Goal: Information Seeking & Learning: Learn about a topic

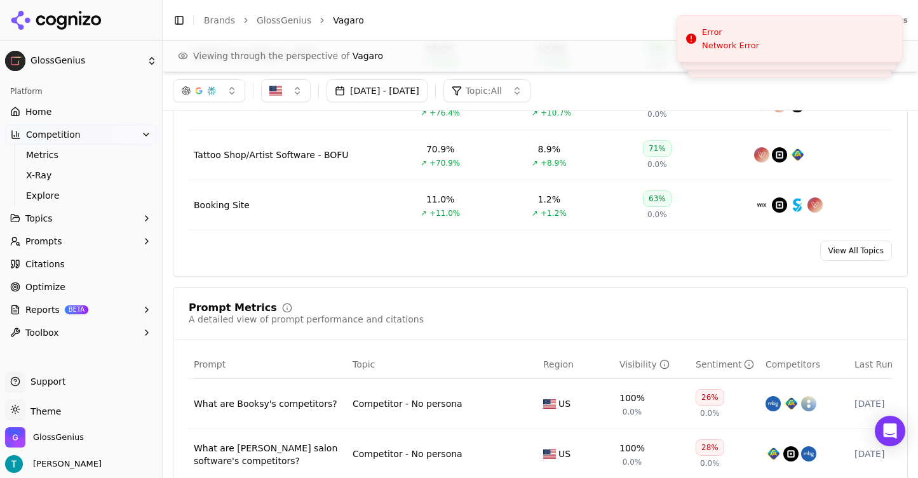
scroll to position [391, 0]
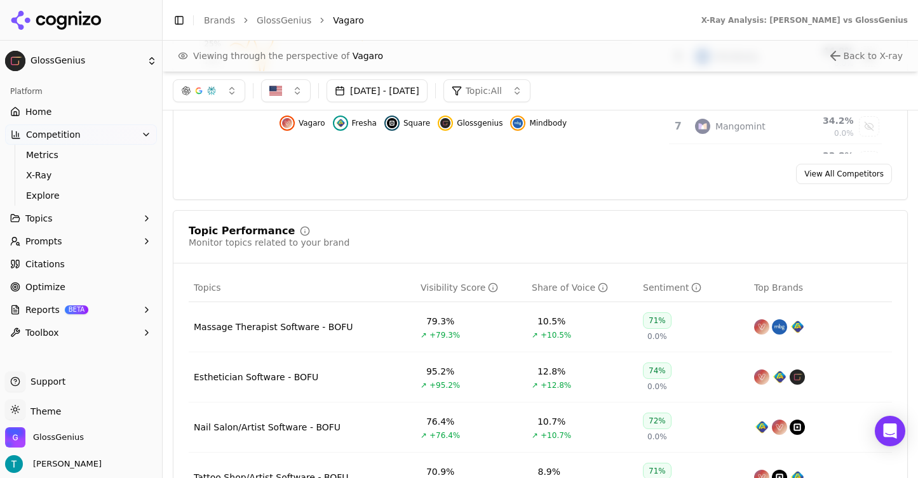
click at [226, 90] on button "button" at bounding box center [209, 90] width 72 height 23
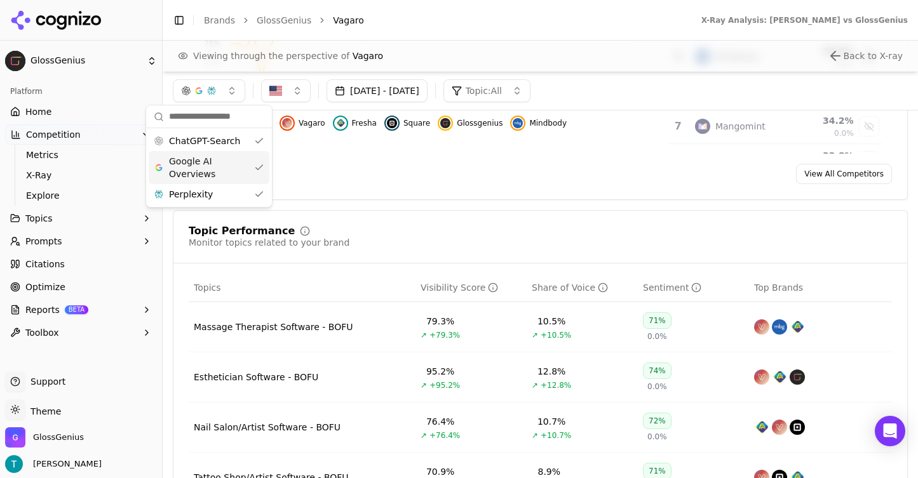
click at [256, 166] on div "Google AI Overviews" at bounding box center [209, 167] width 121 height 33
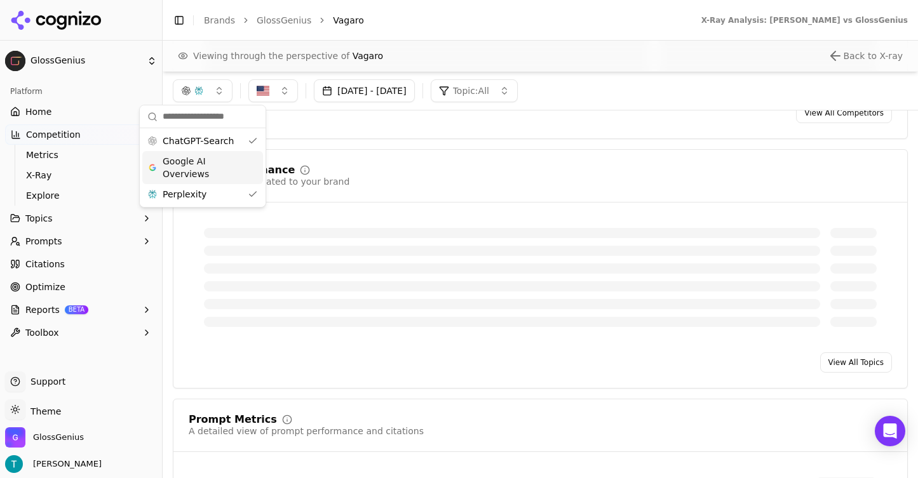
scroll to position [330, 0]
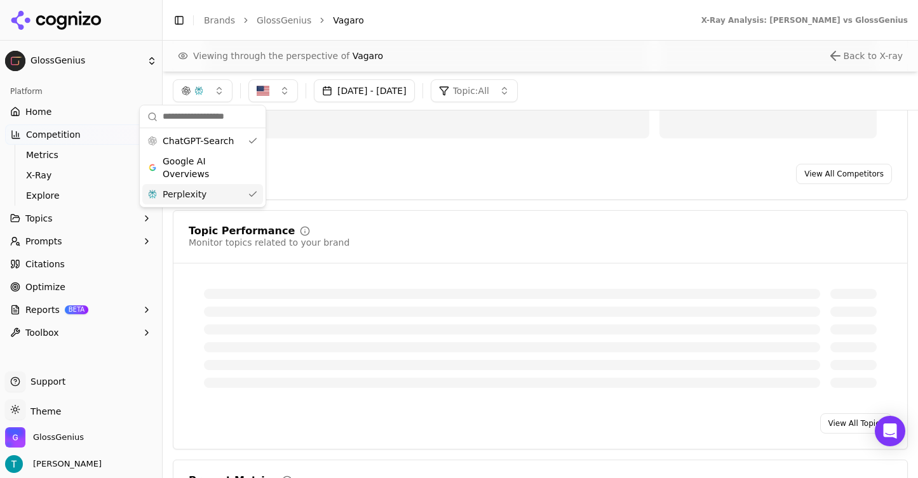
click at [255, 191] on div "Perplexity" at bounding box center [202, 194] width 121 height 20
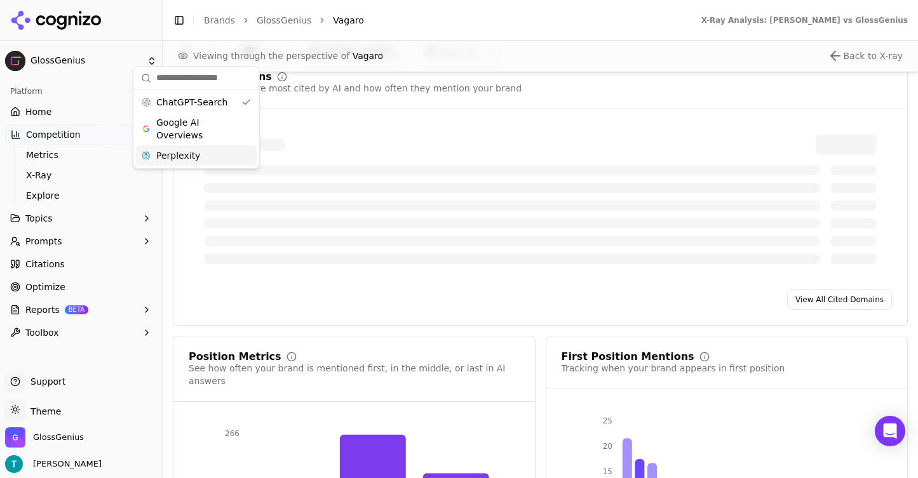
scroll to position [1469, 0]
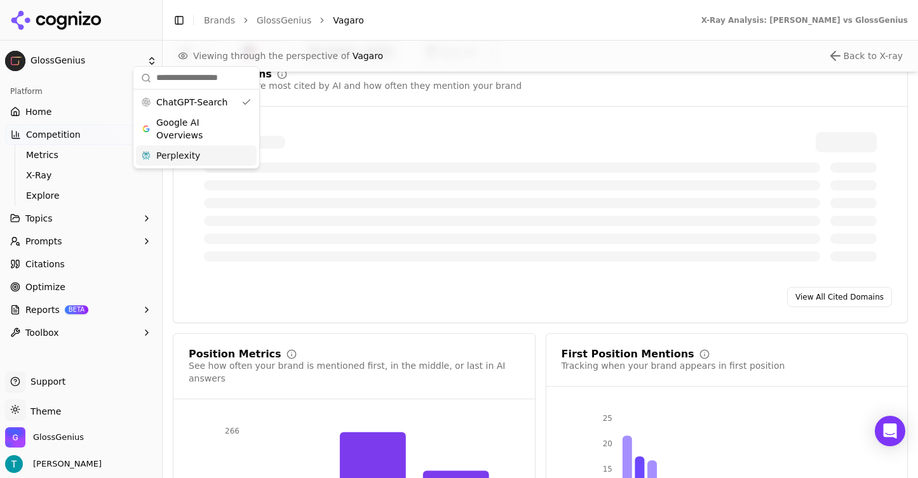
click at [389, 134] on div at bounding box center [540, 142] width 672 height 20
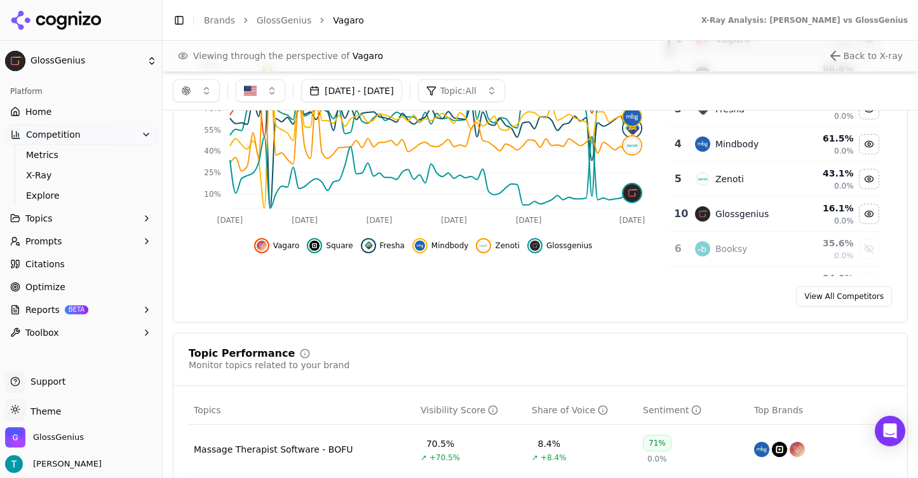
scroll to position [179, 0]
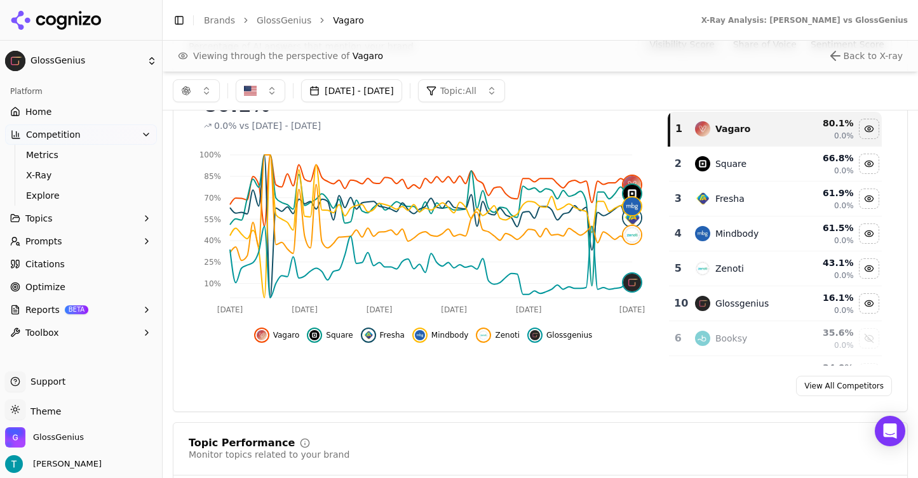
click at [206, 96] on button "button" at bounding box center [196, 90] width 47 height 23
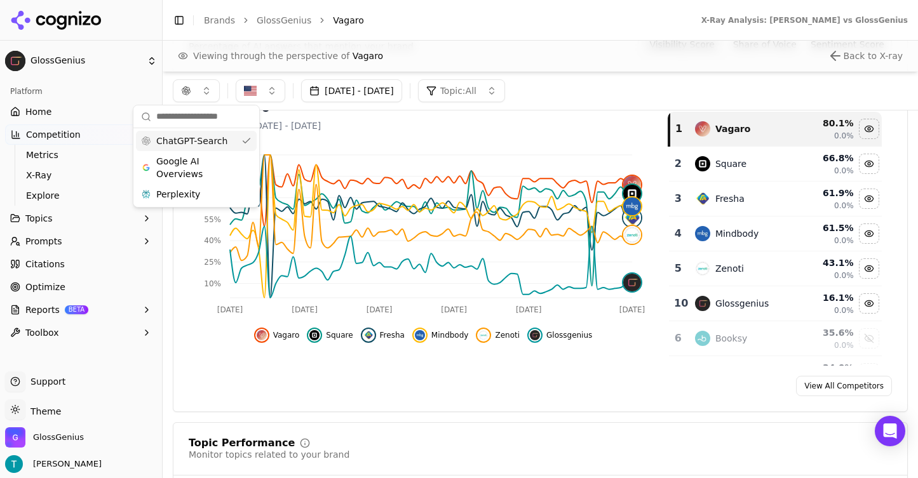
click at [511, 48] on div "Viewing through the perspective of Vagaro Back to X-ray" at bounding box center [540, 55] width 725 height 15
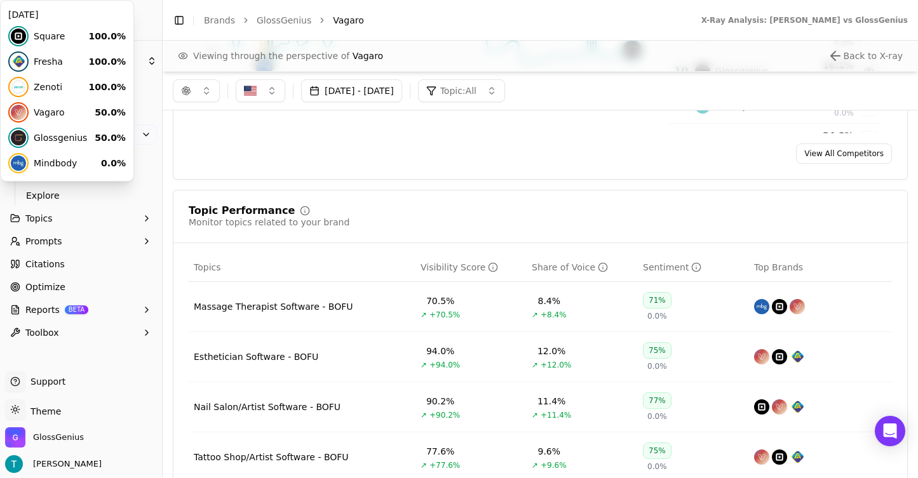
scroll to position [0, 0]
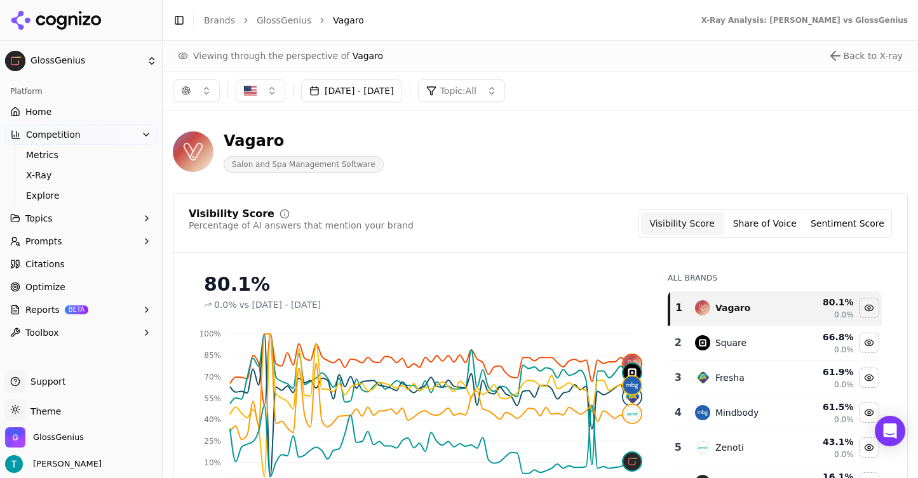
click at [201, 88] on button "button" at bounding box center [196, 90] width 47 height 23
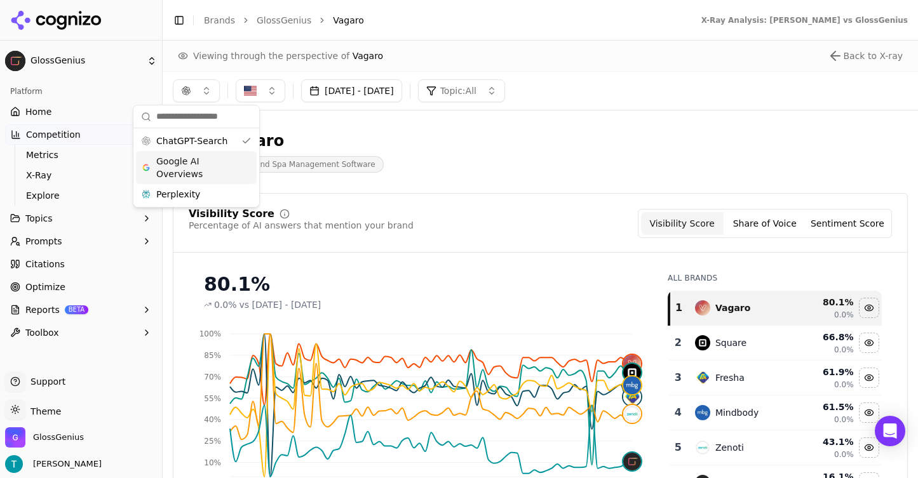
click at [194, 166] on span "Google AI Overviews" at bounding box center [196, 167] width 80 height 25
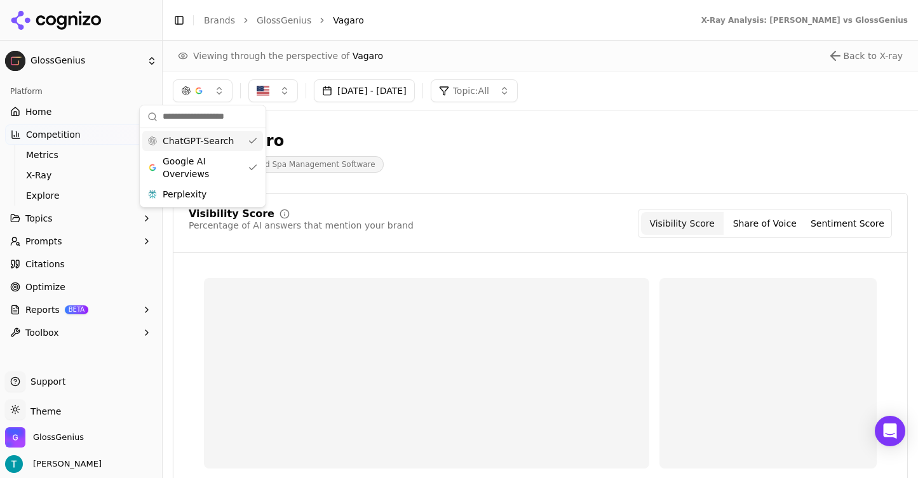
click at [239, 140] on div "ChatGPT-Search" at bounding box center [202, 141] width 121 height 20
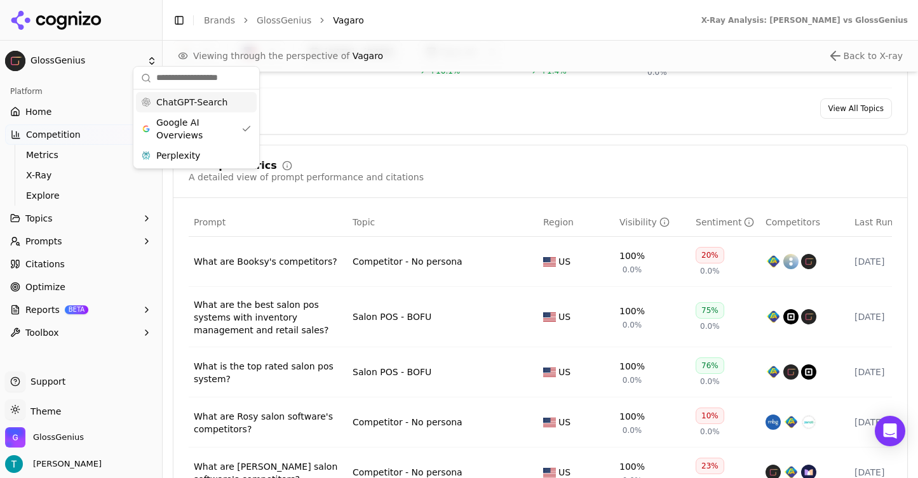
scroll to position [881, 0]
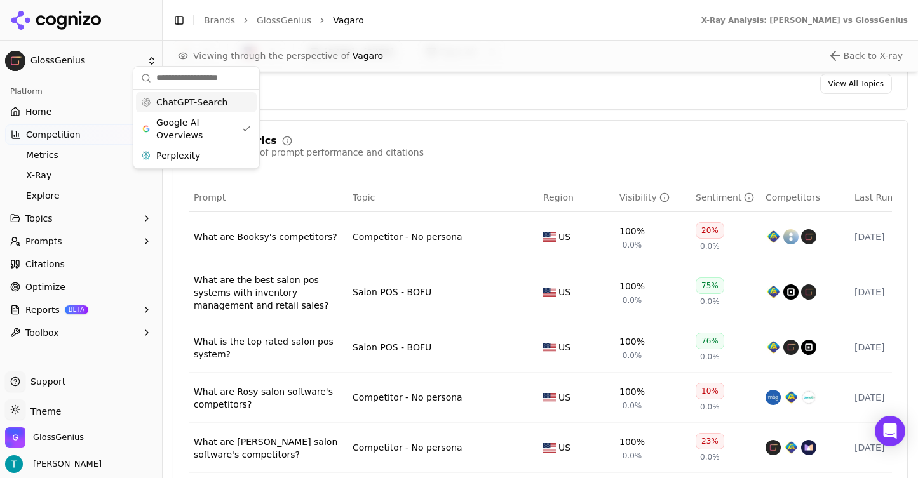
click at [460, 154] on div "Prompt Metrics A detailed view of prompt performance and citations" at bounding box center [540, 147] width 703 height 23
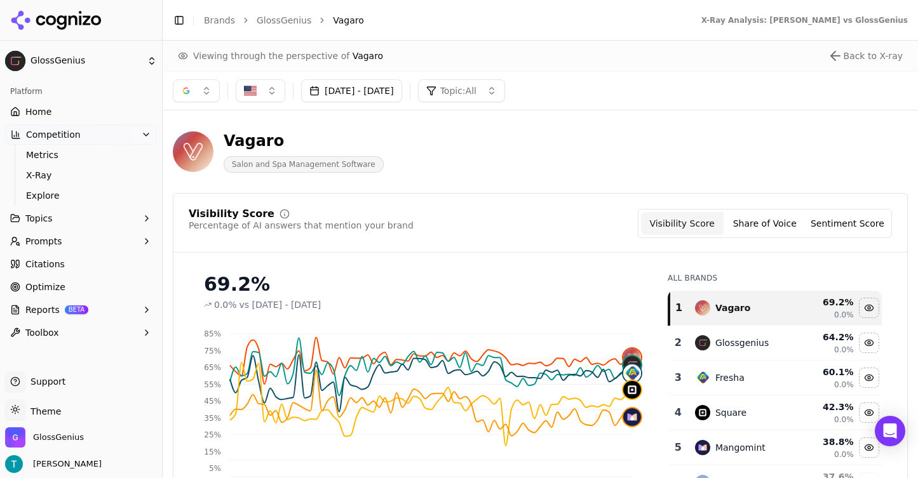
scroll to position [1, 0]
click at [211, 90] on button "button" at bounding box center [196, 90] width 47 height 23
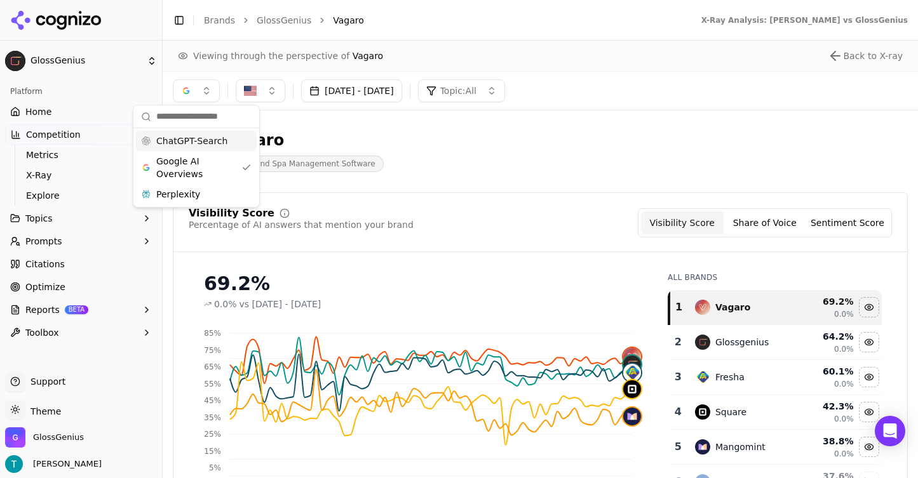
click at [490, 168] on div "Vagaro Salon and Spa Management Software" at bounding box center [457, 151] width 569 height 42
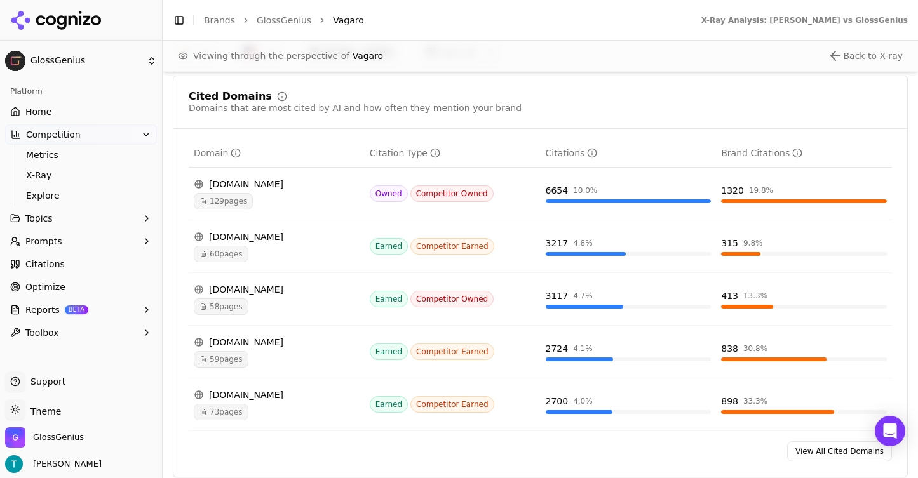
scroll to position [1337, 0]
